Goal: Task Accomplishment & Management: Manage account settings

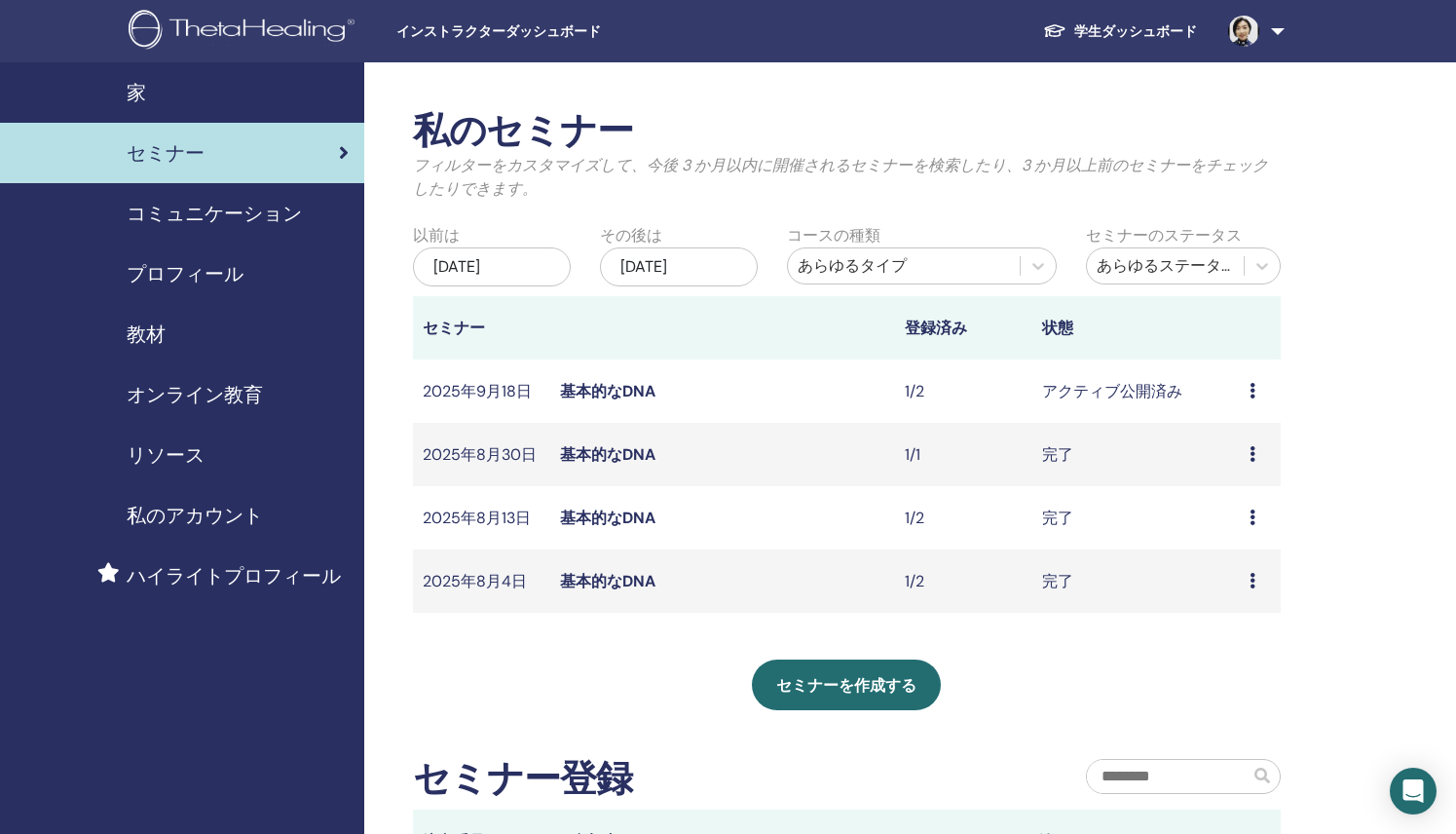
click at [846, 104] on div "私のセミナー フィルターをカスタマイズして、今後 3 か月以内に開催されるセミナーを検索したり、3 か月以上前のセミナーをチェックしたりできます。 以前は 2…" at bounding box center [909, 635] width 1091 height 1146
click at [1242, 34] on img at bounding box center [1242, 31] width 31 height 31
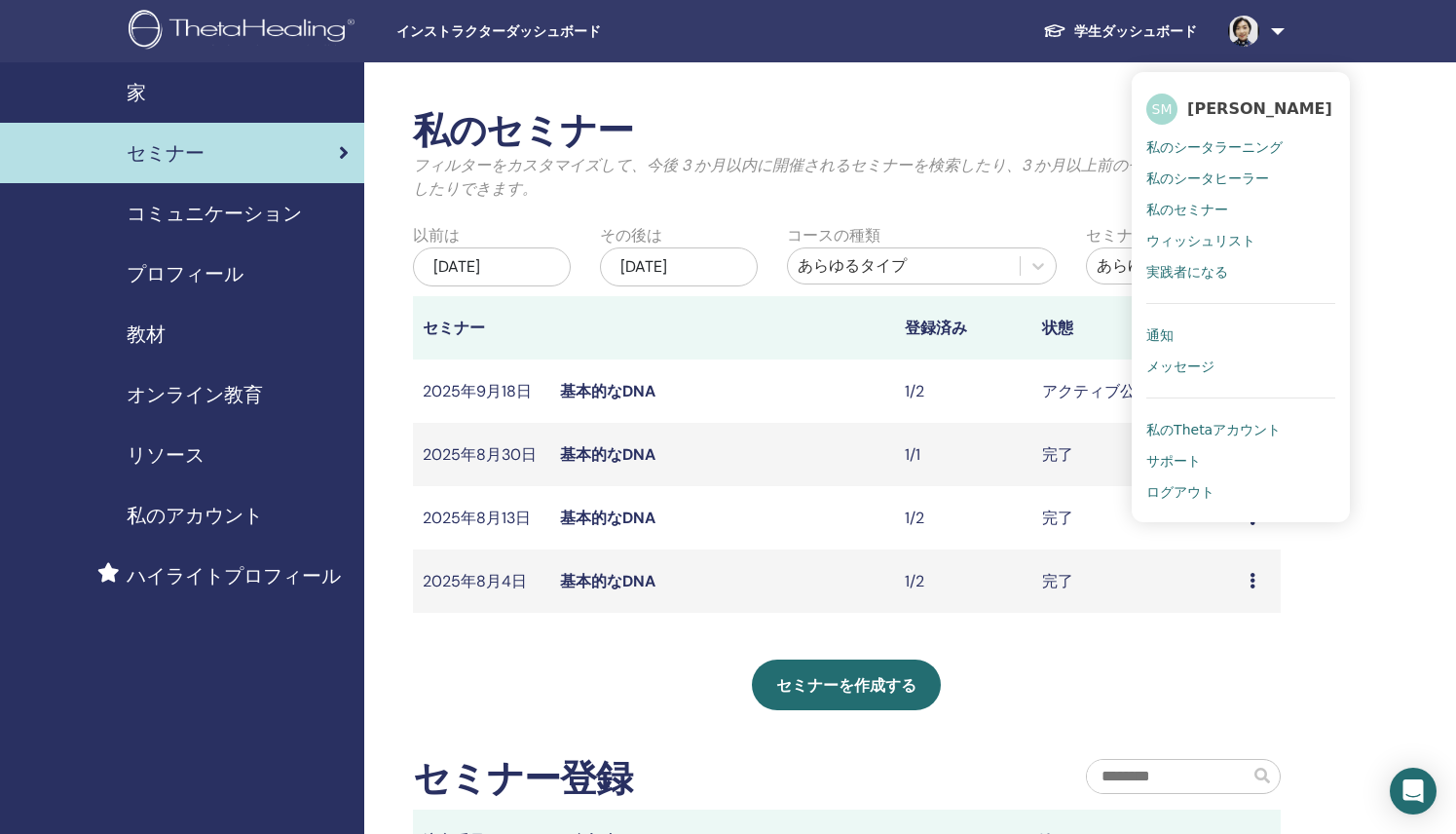
click at [1158, 333] on font "通知" at bounding box center [1159, 335] width 27 height 16
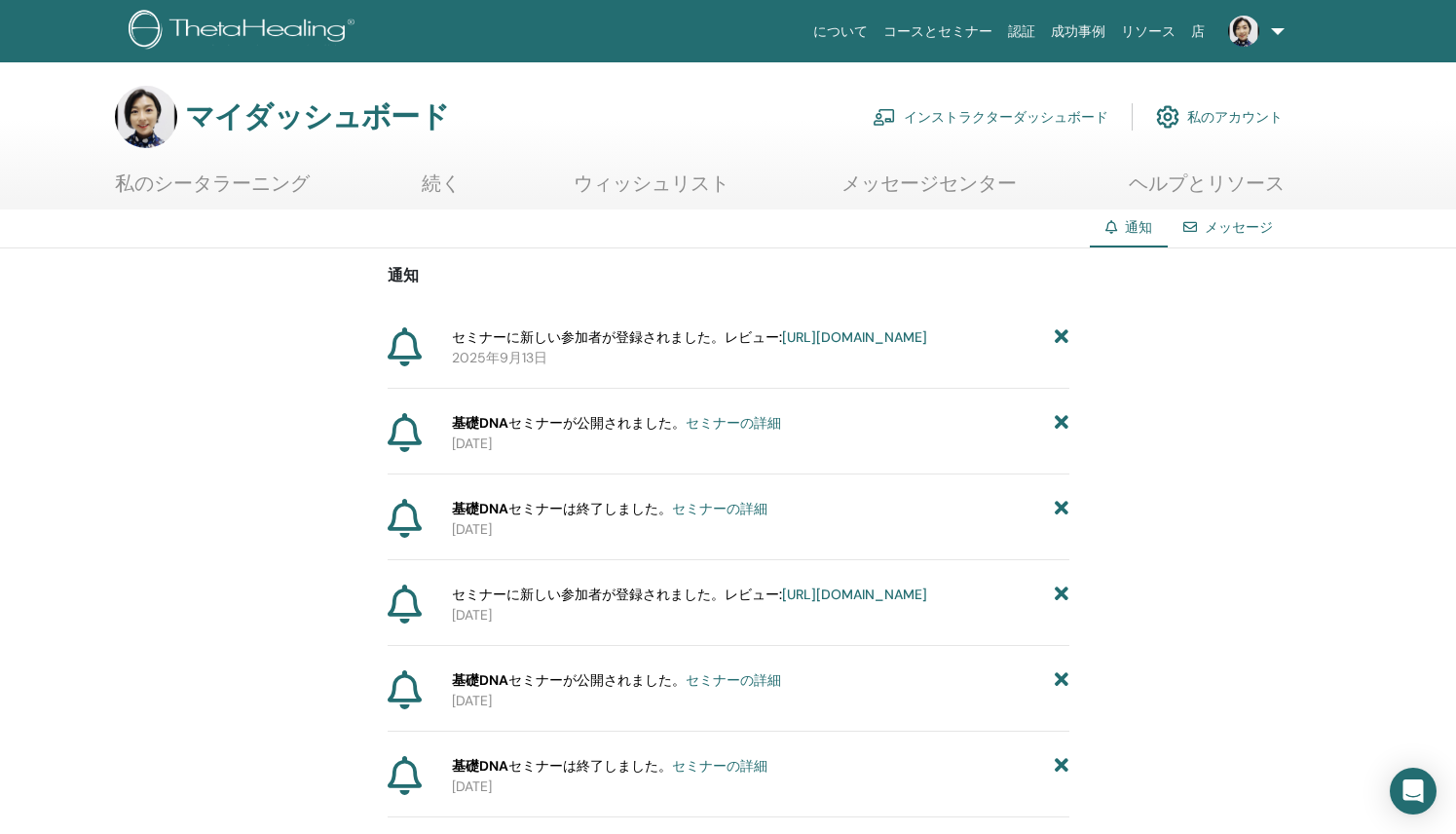
click at [906, 346] on font "https://member.thetahealing.com/instructor/seminar/376630/attendees" at bounding box center [855, 337] width 145 height 18
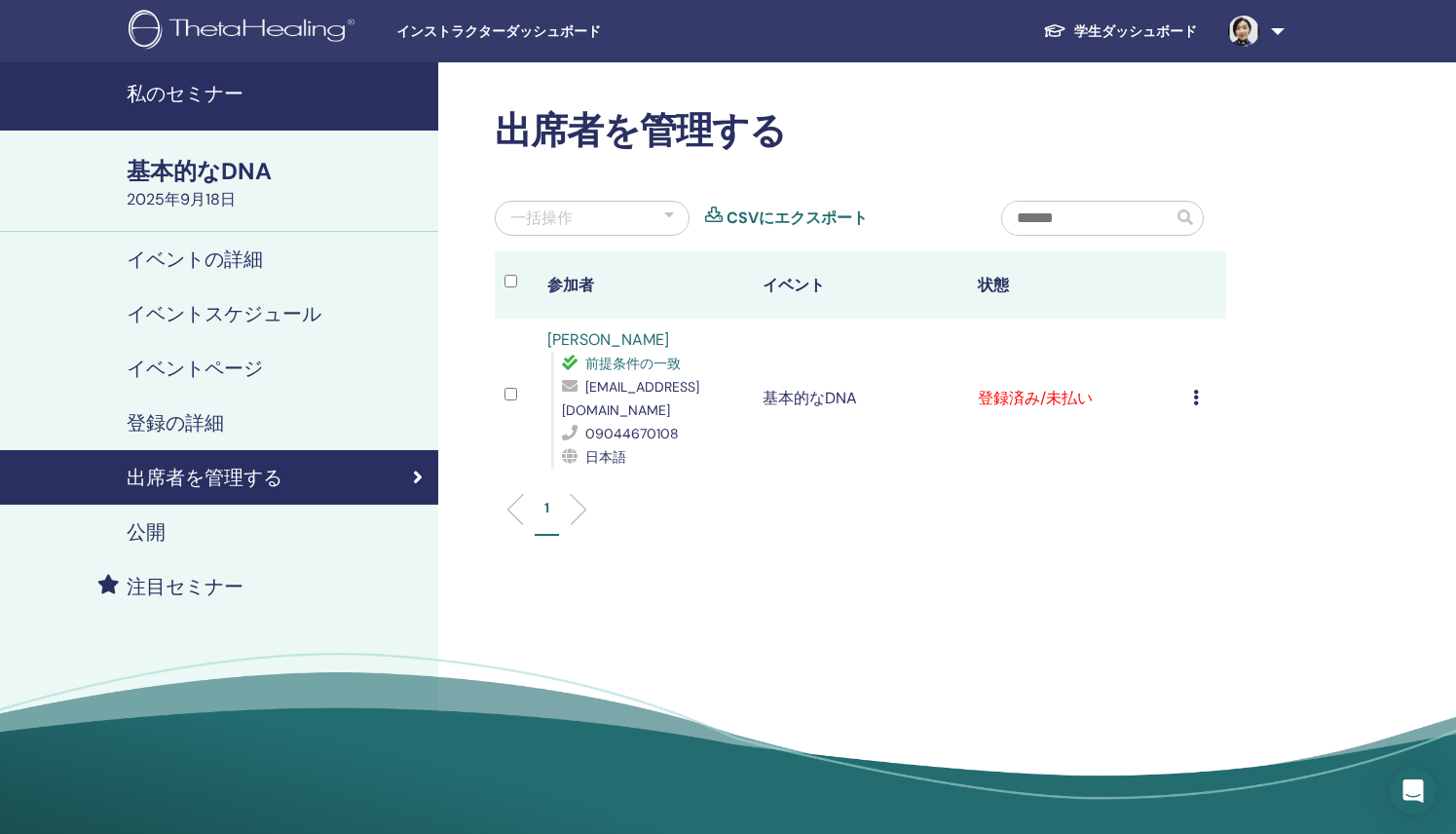
click at [1195, 399] on icon at bounding box center [1196, 398] width 6 height 16
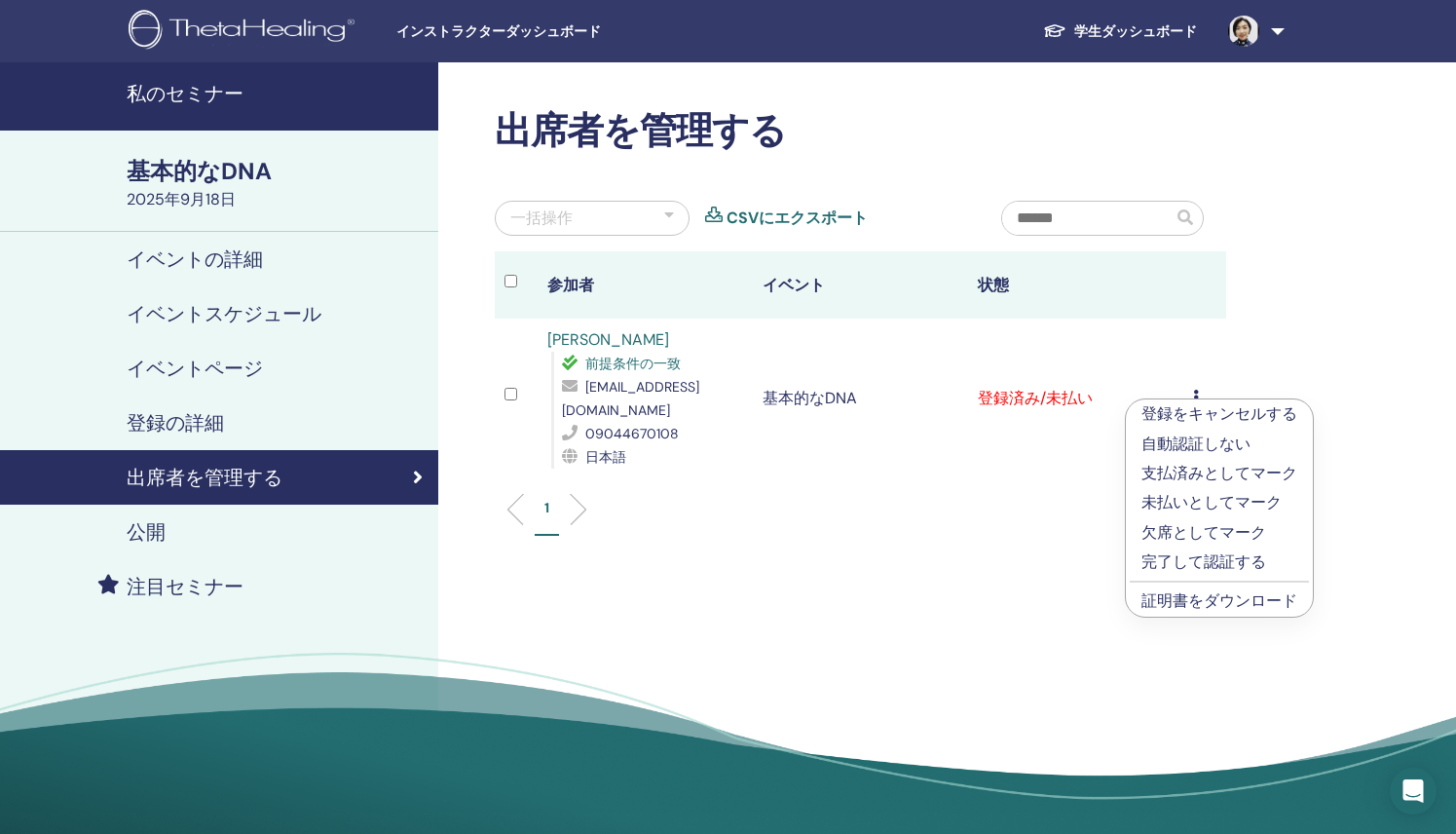
click at [1165, 479] on font "支払済みとしてマーク" at bounding box center [1218, 472] width 156 height 21
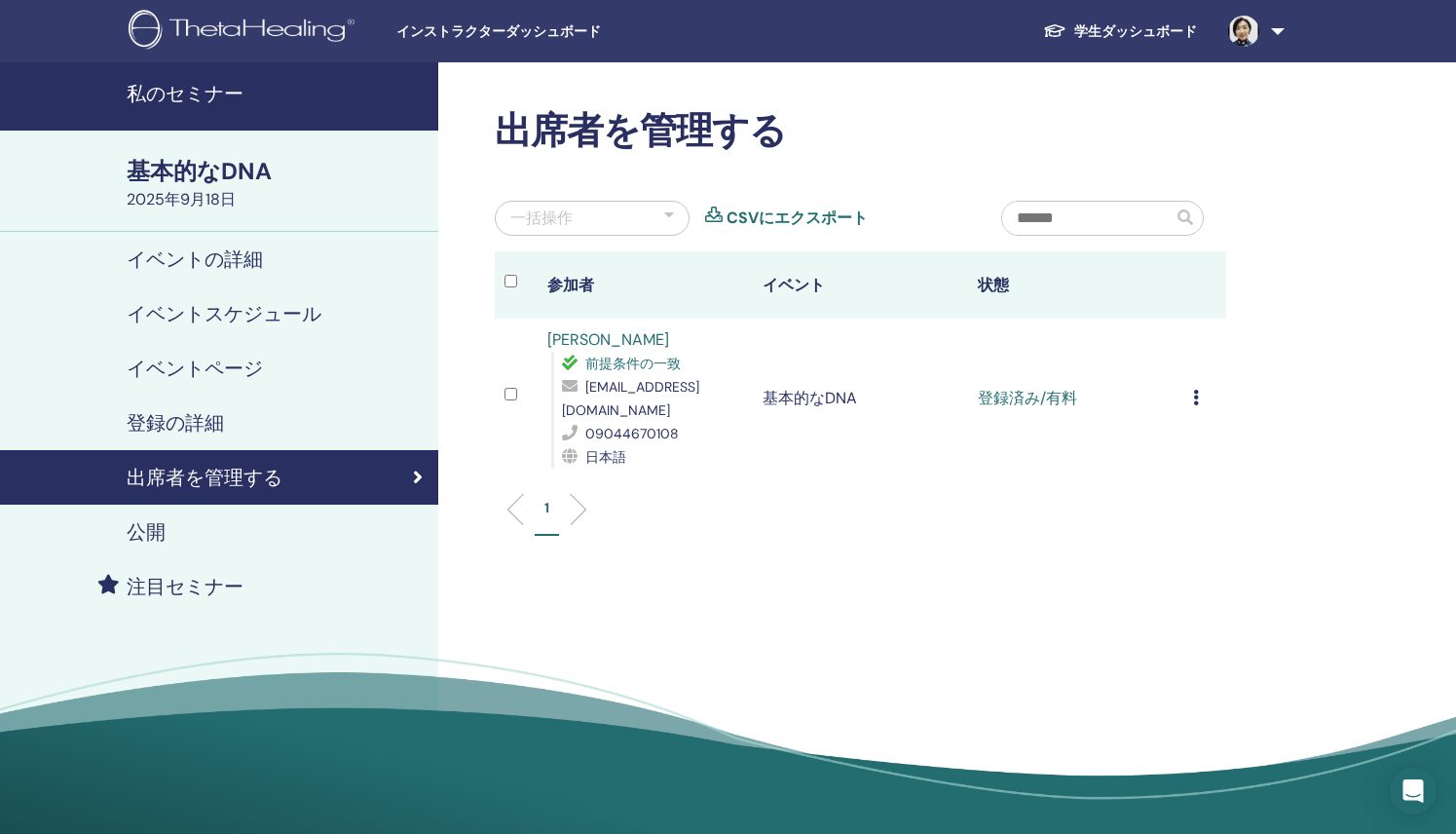
click at [883, 111] on h2 "出席者を管理する" at bounding box center [861, 131] width 731 height 45
